Goal: Task Accomplishment & Management: Manage account settings

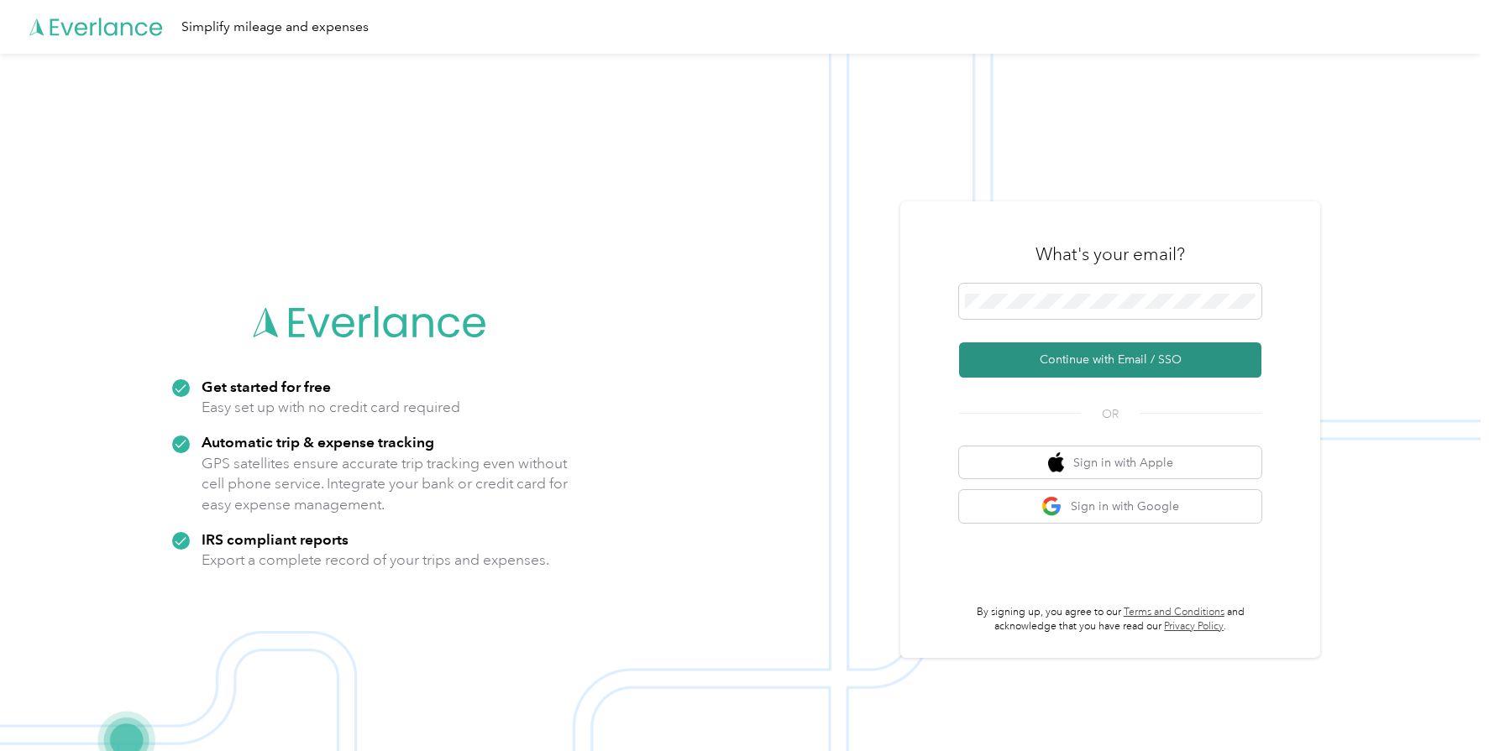
click at [1098, 357] on button "Continue with Email / SSO" at bounding box center [1110, 360] width 302 height 35
click at [1110, 369] on button "Continue with Email / SSO" at bounding box center [1110, 360] width 302 height 35
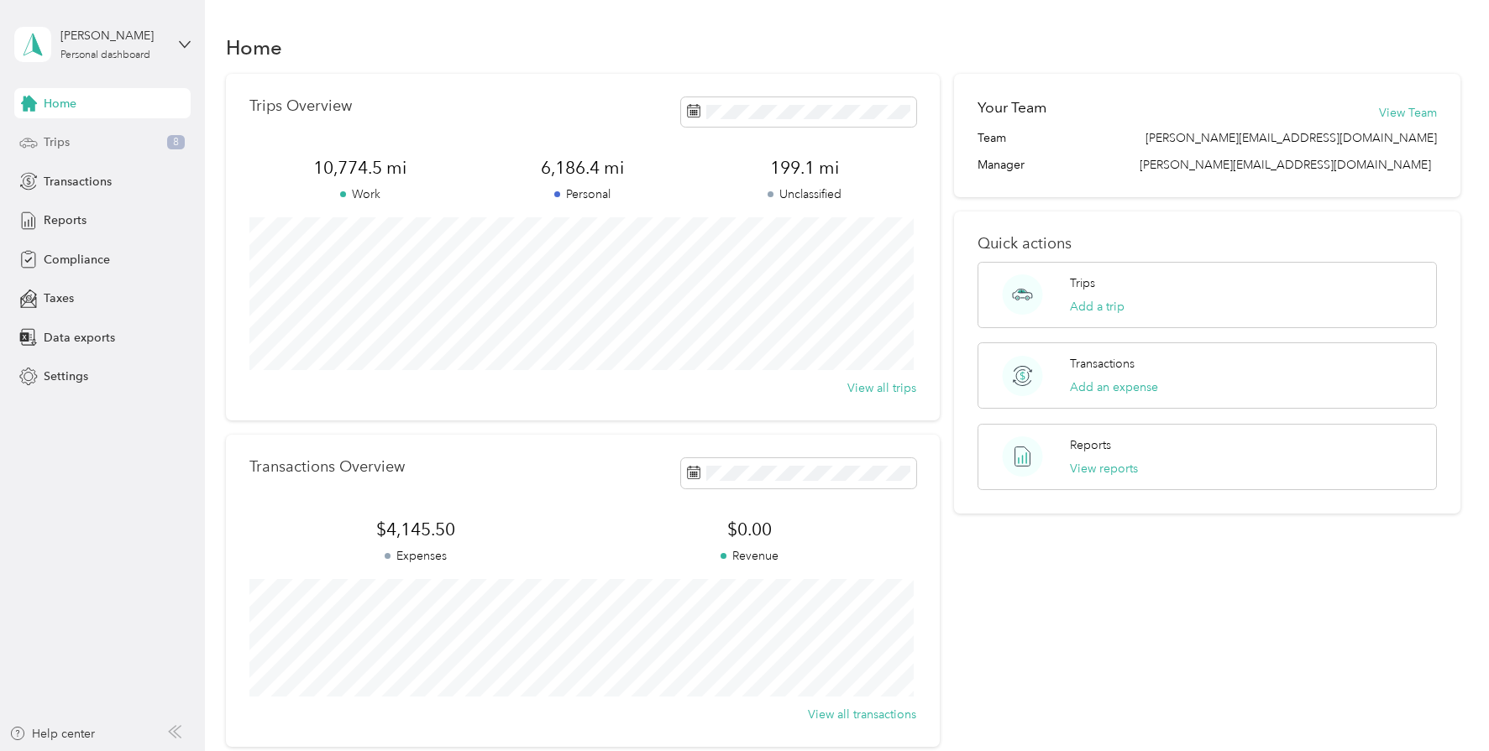
click at [71, 143] on div "Trips 8" at bounding box center [102, 143] width 176 height 30
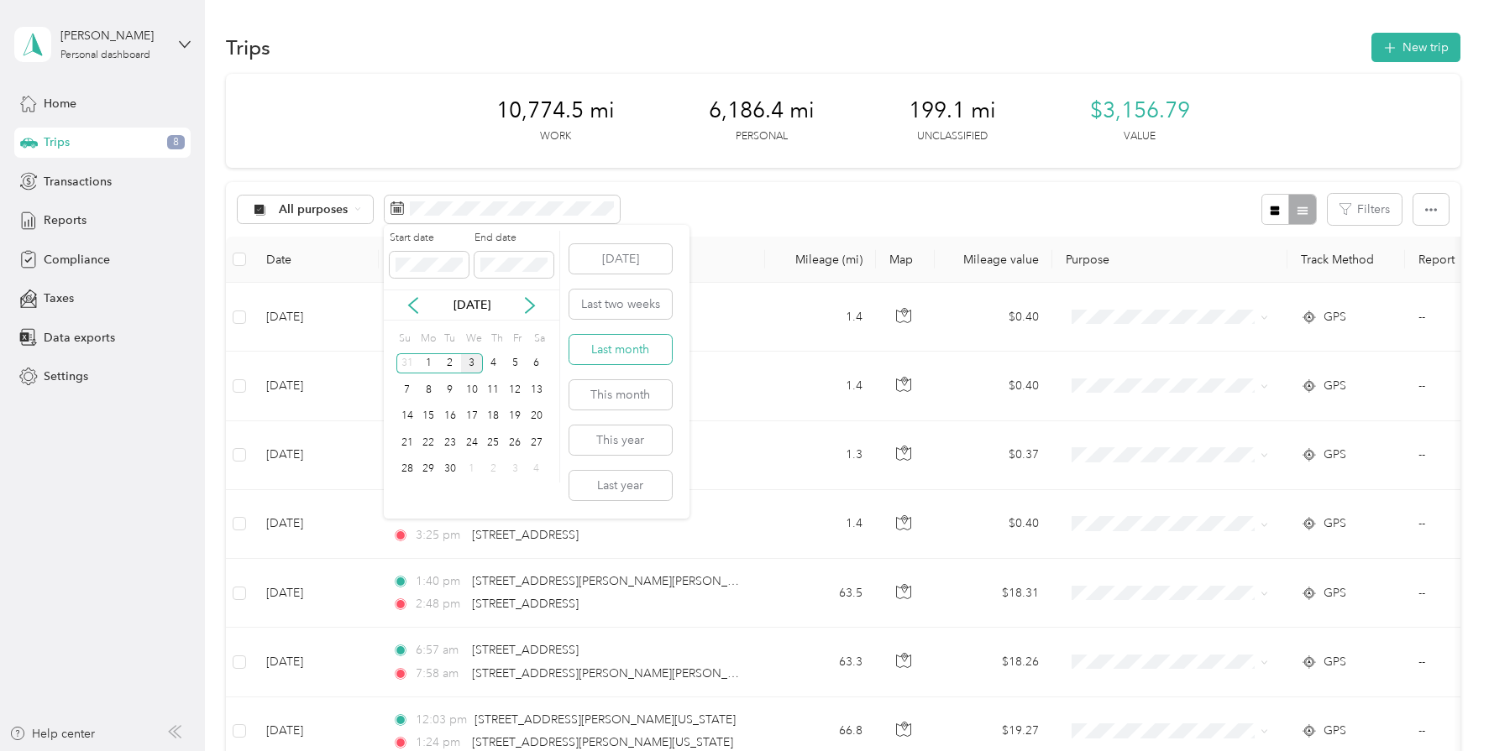
click at [633, 359] on button "Last month" at bounding box center [620, 349] width 102 height 29
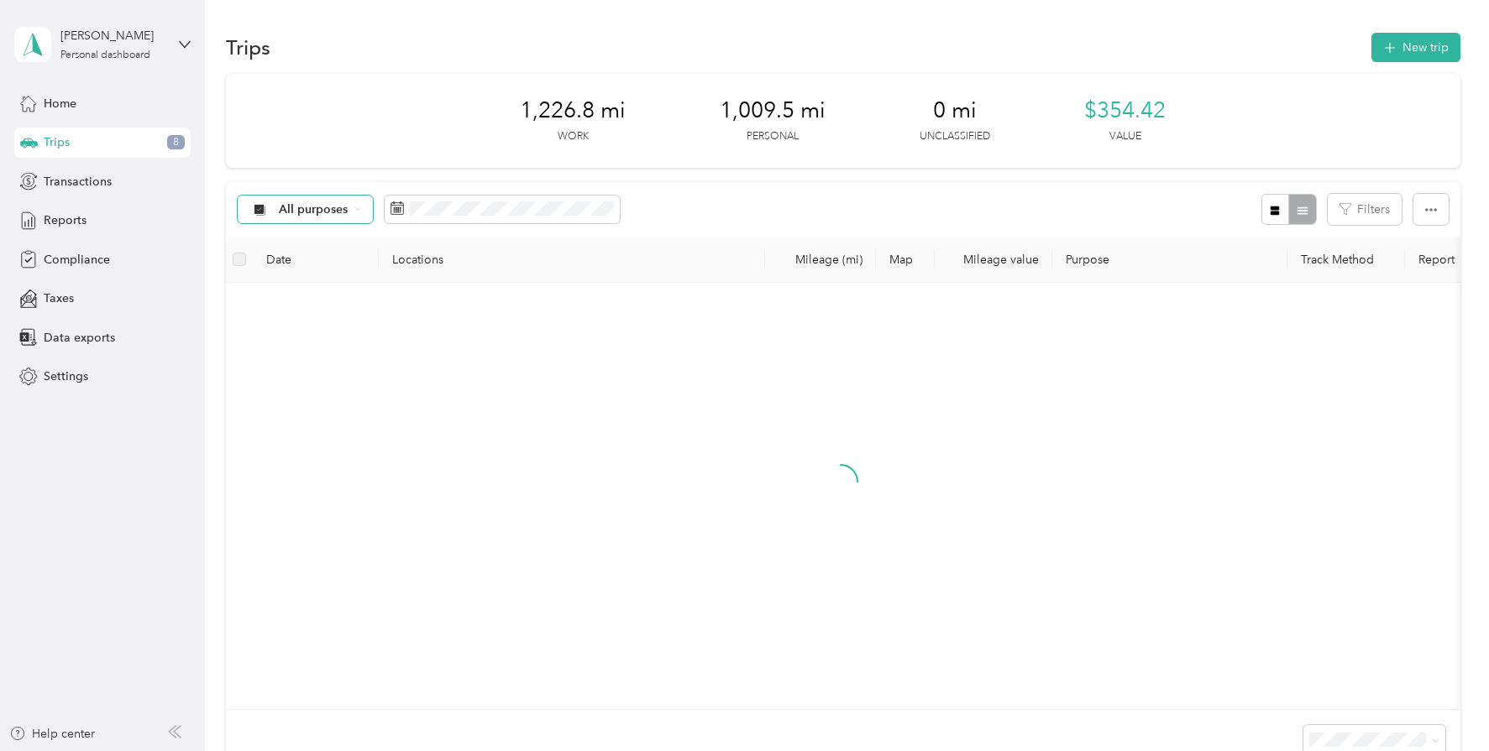
click at [348, 213] on div "All purposes" at bounding box center [306, 210] width 136 height 29
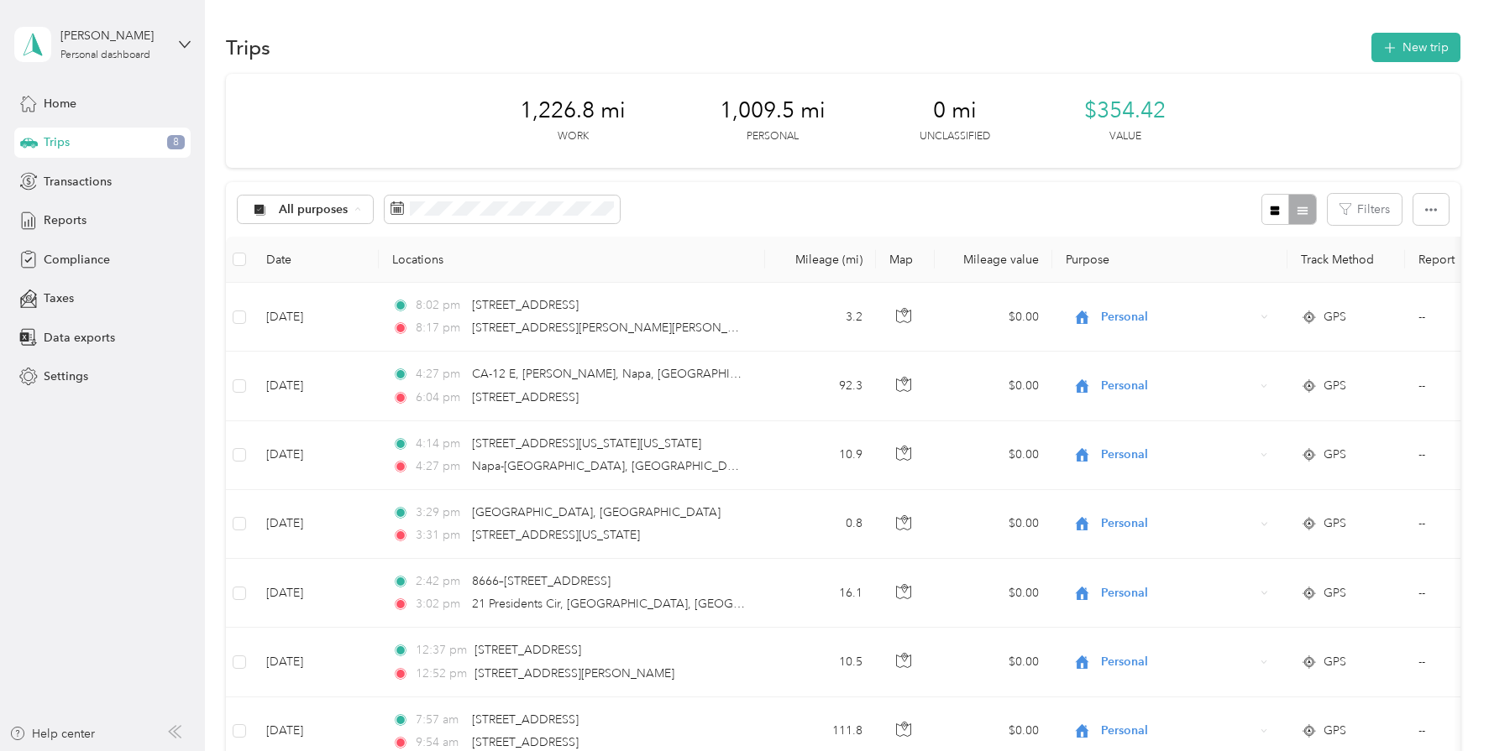
click at [306, 272] on span "Unclassified" at bounding box center [348, 269] width 138 height 18
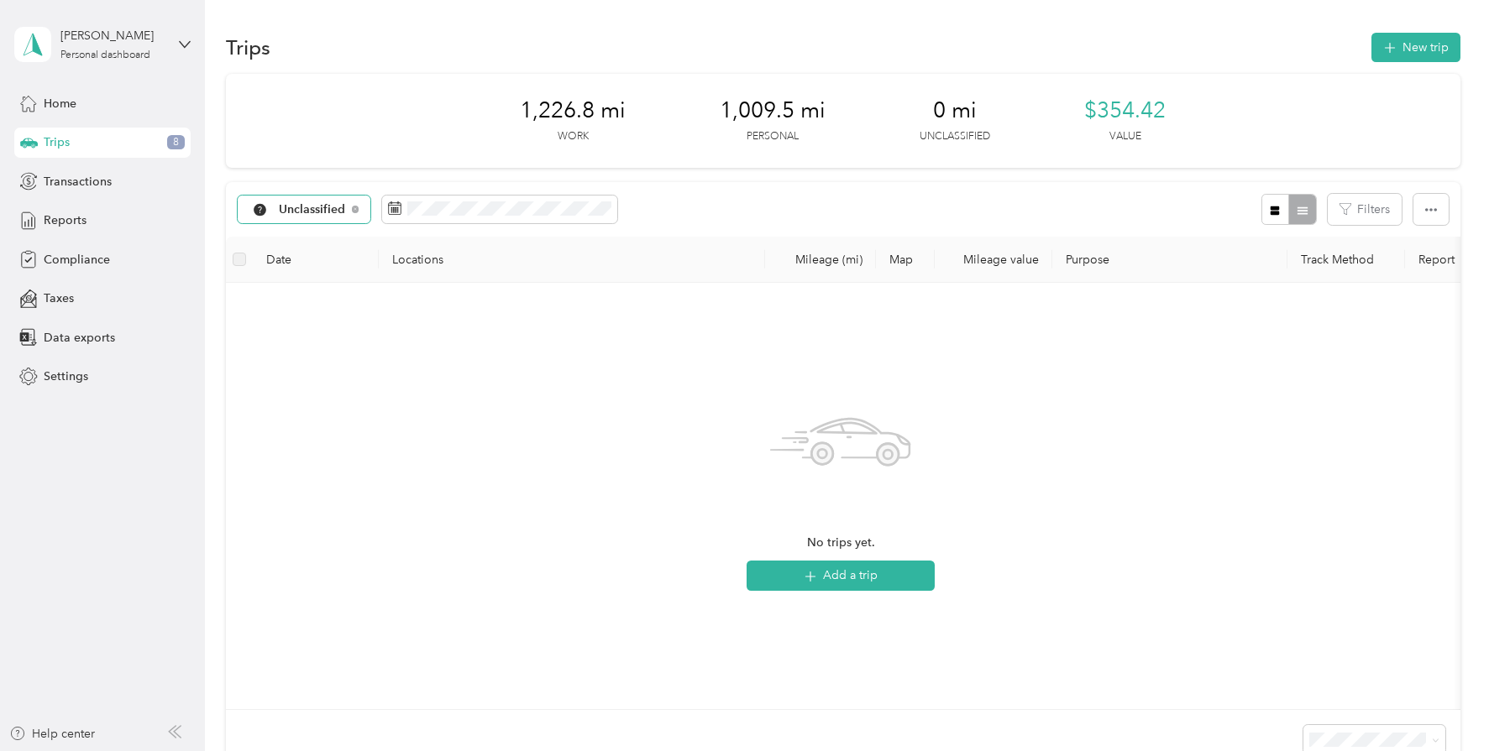
click at [353, 196] on div "Unclassified" at bounding box center [305, 210] width 134 height 29
click at [321, 306] on li "Convergint Technologies" at bounding box center [333, 298] width 191 height 29
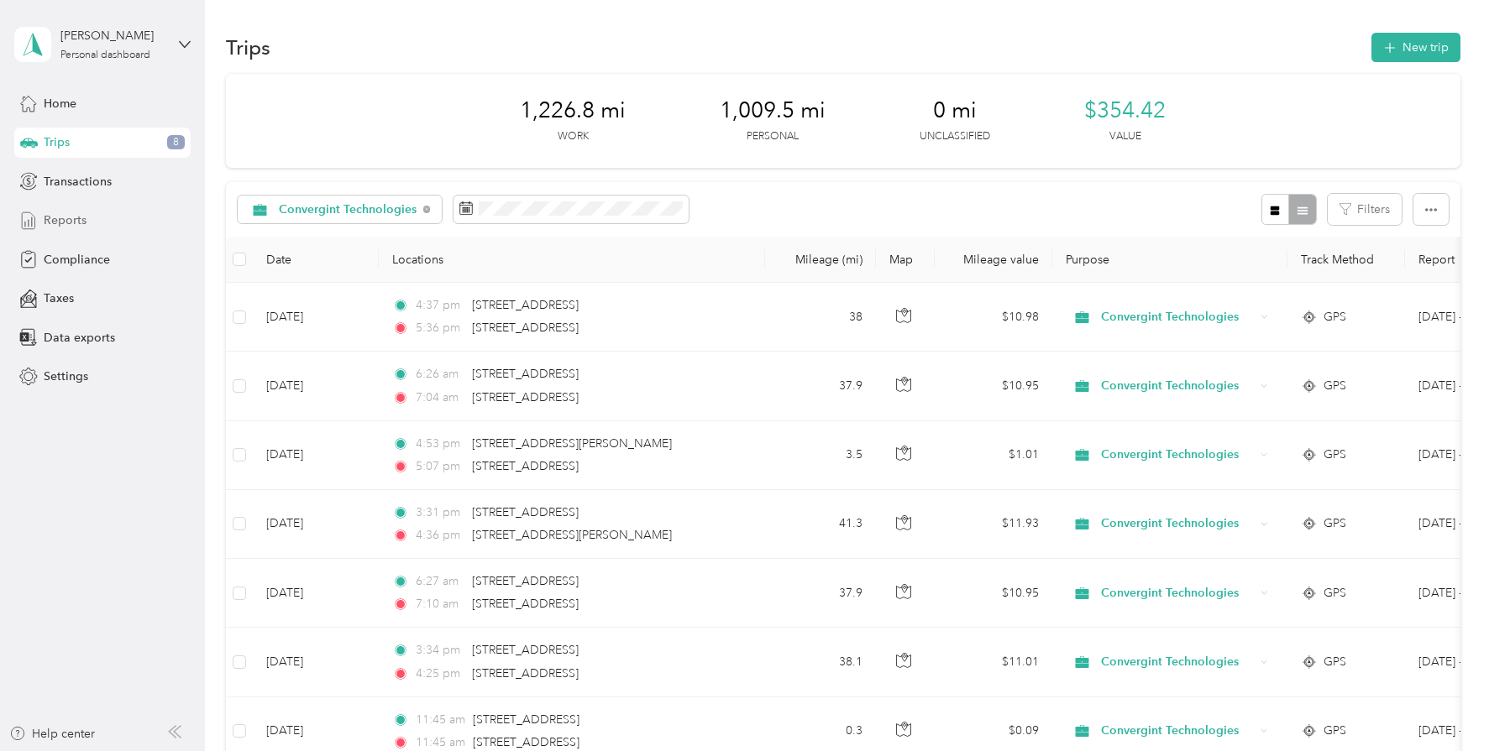
click at [89, 217] on div "Reports" at bounding box center [102, 221] width 176 height 30
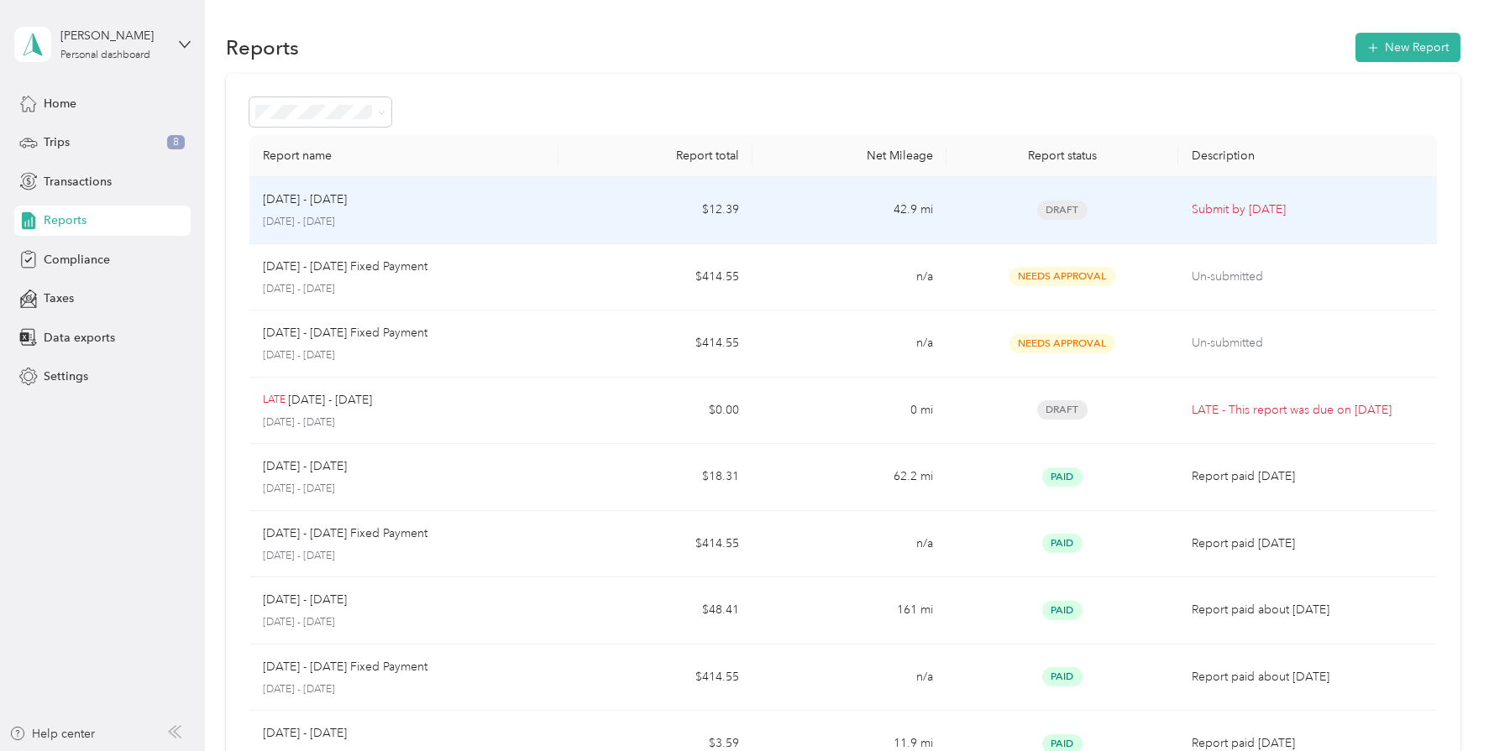
click at [493, 218] on p "August 1 - 31, 2025" at bounding box center [404, 222] width 283 height 15
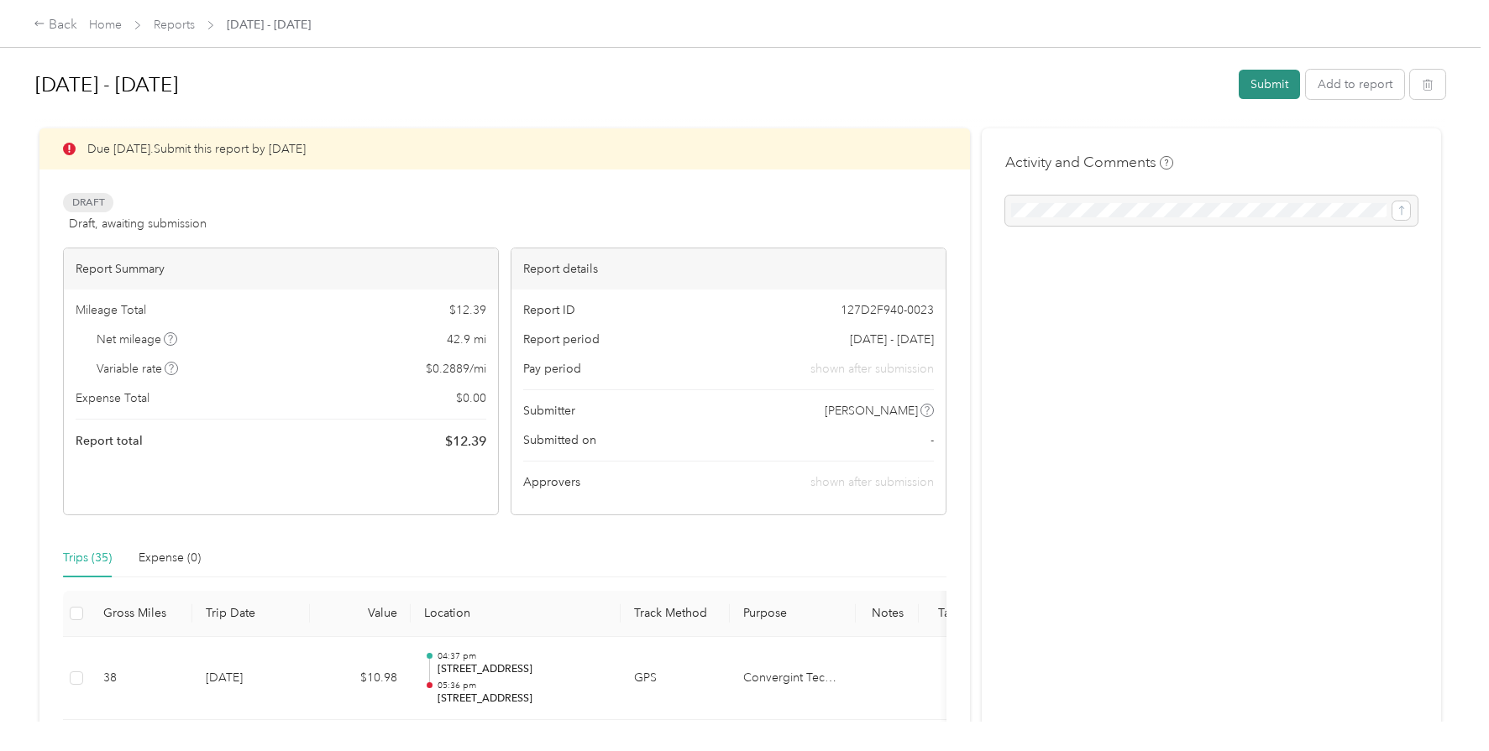
click at [1249, 89] on button "Submit" at bounding box center [1269, 84] width 61 height 29
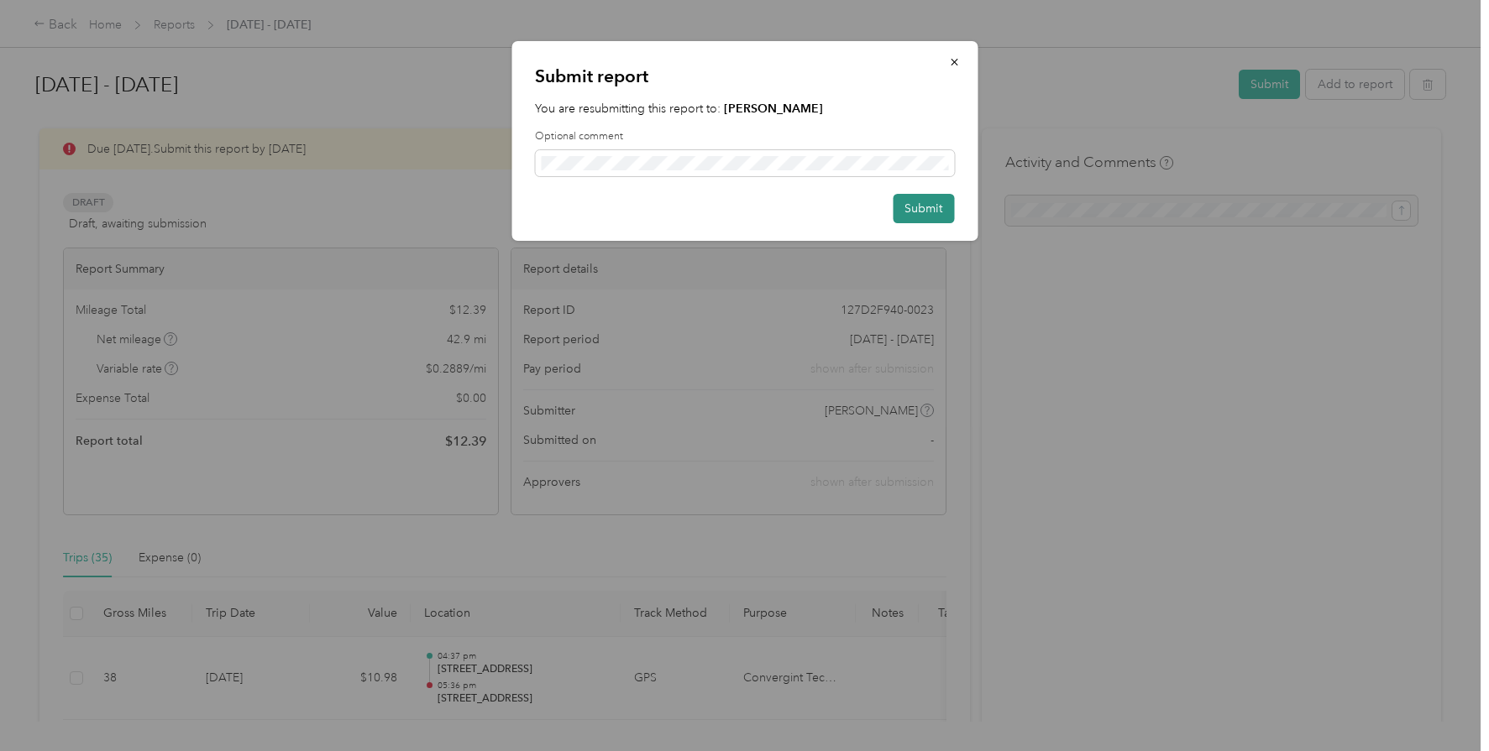
click at [917, 205] on button "Submit" at bounding box center [923, 208] width 61 height 29
